Goal: Transaction & Acquisition: Purchase product/service

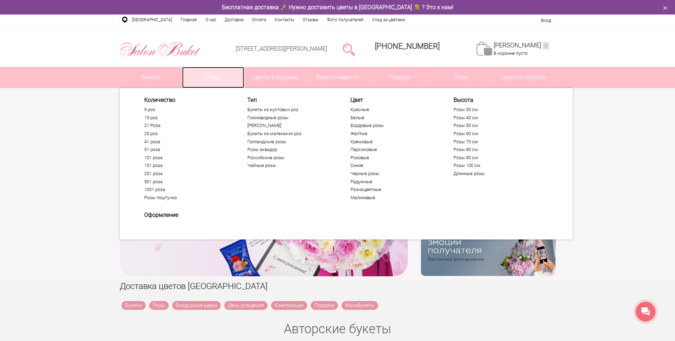
click at [218, 78] on link "Розы" at bounding box center [213, 77] width 62 height 21
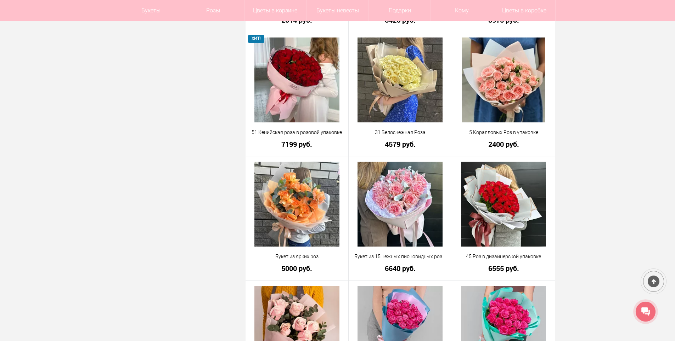
scroll to position [5, 0]
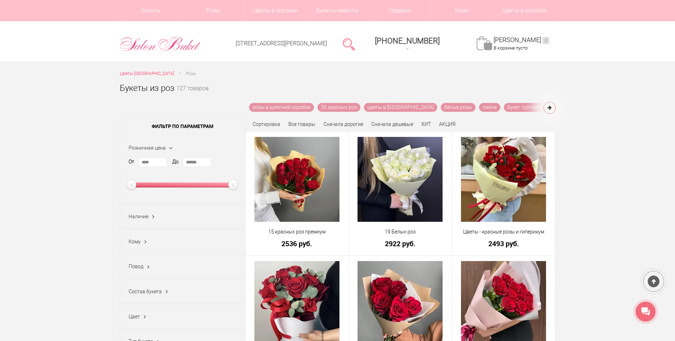
drag, startPoint x: 109, startPoint y: 246, endPoint x: 163, endPoint y: 64, distance: 190.0
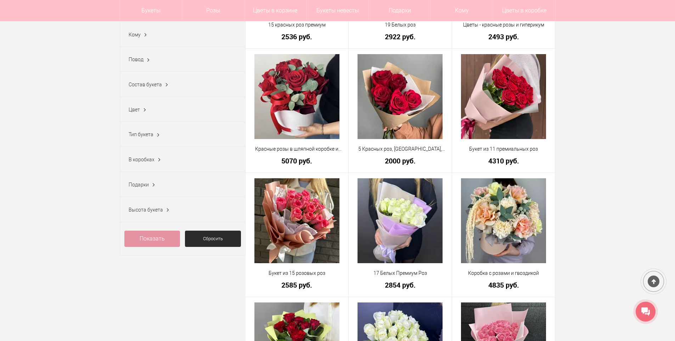
scroll to position [0, 0]
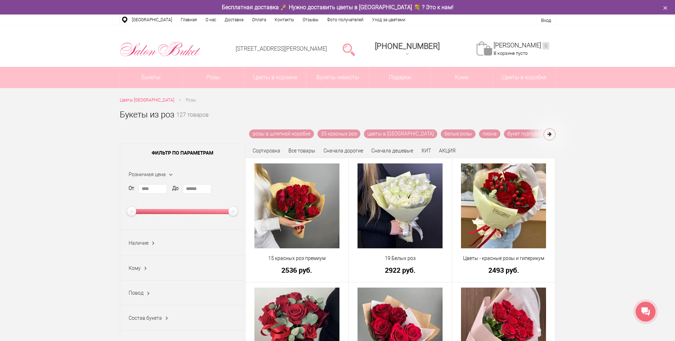
click at [144, 174] on span "Розничная цена" at bounding box center [147, 175] width 37 height 6
click at [156, 176] on span "Розничная цена" at bounding box center [147, 175] width 37 height 6
click at [387, 149] on link "Сначала дешевые" at bounding box center [392, 151] width 42 height 6
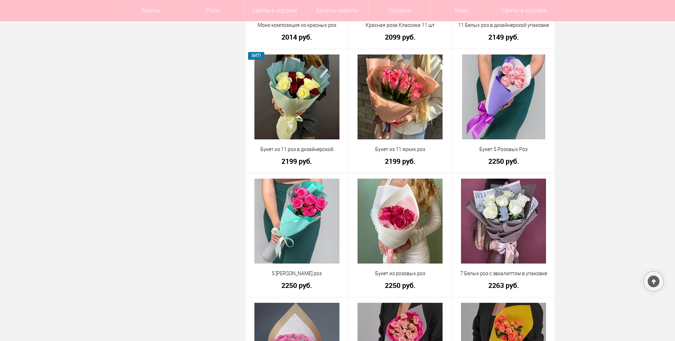
scroll to position [673, 0]
